Goal: Task Accomplishment & Management: Use online tool/utility

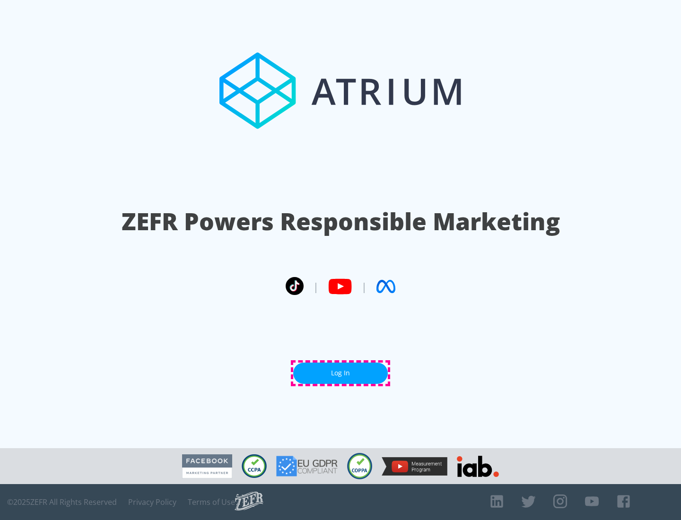
click at [340, 373] on link "Log In" at bounding box center [340, 372] width 95 height 21
